Goal: Information Seeking & Learning: Learn about a topic

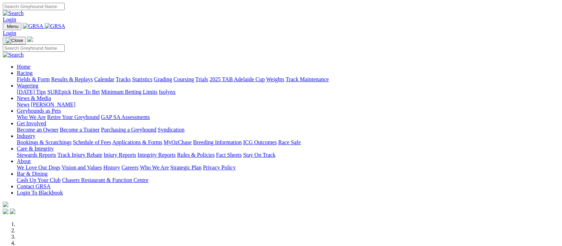
click at [65, 27] on img at bounding box center [55, 26] width 21 height 6
click at [33, 70] on link "Racing" at bounding box center [25, 73] width 16 height 6
click at [65, 26] on img at bounding box center [55, 26] width 21 height 6
click at [65, 24] on img at bounding box center [55, 26] width 21 height 6
click at [33, 70] on link "Racing" at bounding box center [25, 73] width 16 height 6
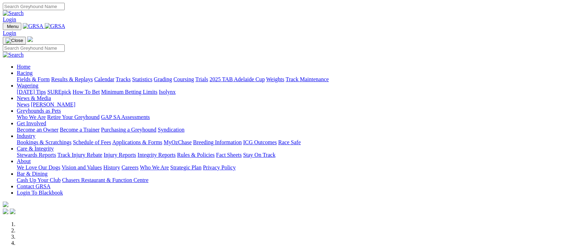
click at [33, 70] on link "Racing" at bounding box center [25, 73] width 16 height 6
click at [23, 76] on link "Fields & Form" at bounding box center [33, 79] width 33 height 6
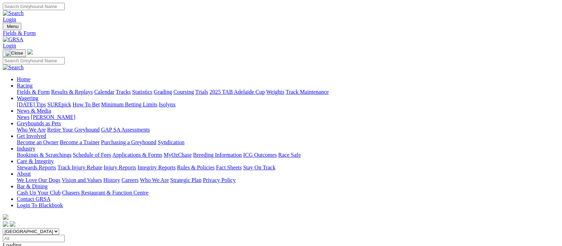
scroll to position [171, 0]
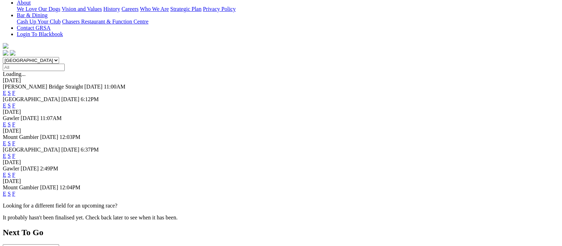
click at [15, 172] on link "F" at bounding box center [13, 175] width 3 height 6
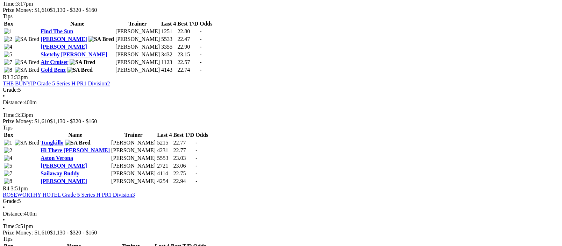
scroll to position [684, 0]
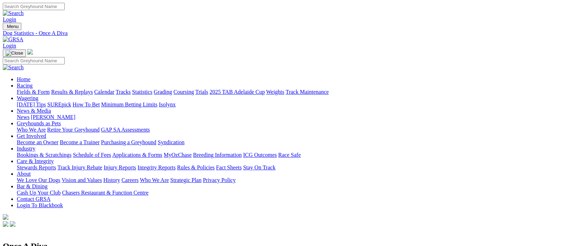
scroll to position [171, 0]
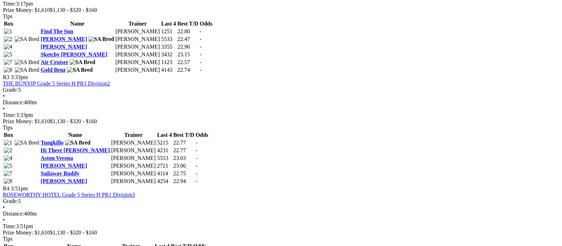
scroll to position [684, 0]
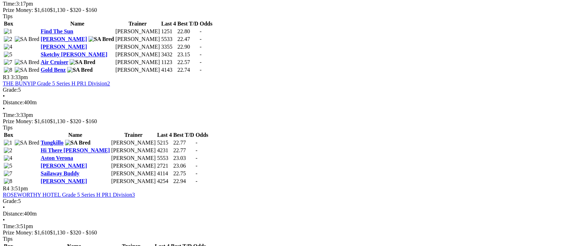
scroll to position [684, 0]
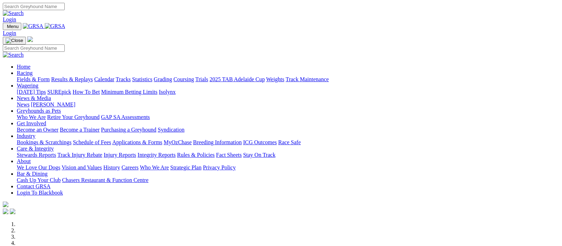
click at [65, 28] on img at bounding box center [55, 26] width 21 height 6
click at [27, 76] on link "Fields & Form" at bounding box center [33, 79] width 33 height 6
